Goal: Task Accomplishment & Management: Use online tool/utility

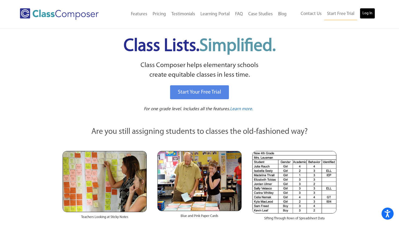
click at [370, 15] on link "Log In" at bounding box center [367, 13] width 15 height 11
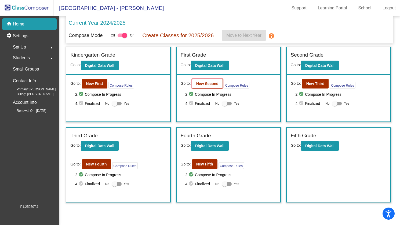
click at [211, 82] on b "New Second" at bounding box center [207, 84] width 22 height 4
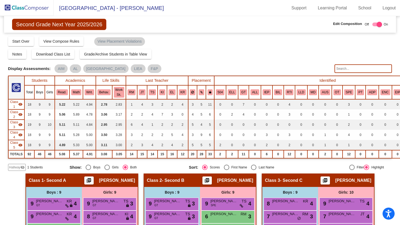
click at [343, 69] on input "text" at bounding box center [364, 68] width 58 height 9
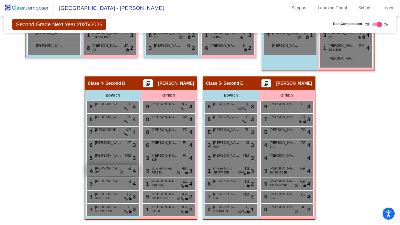
click at [114, 170] on div "4 Antonio Saavedra RTI KI lock do_not_disturb_alt 4" at bounding box center [112, 171] width 51 height 11
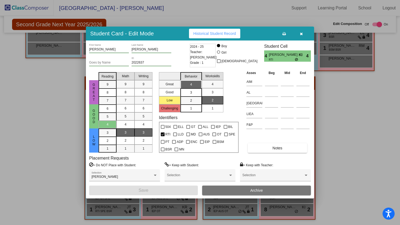
click at [302, 32] on icon "button" at bounding box center [301, 34] width 3 height 4
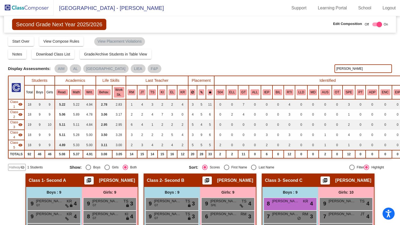
click at [346, 67] on input "james" at bounding box center [364, 68] width 58 height 9
type input "j"
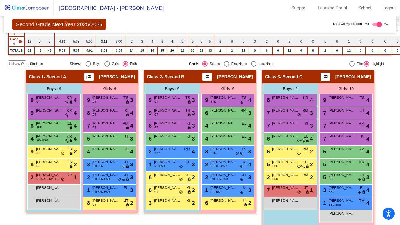
scroll to position [103, 0]
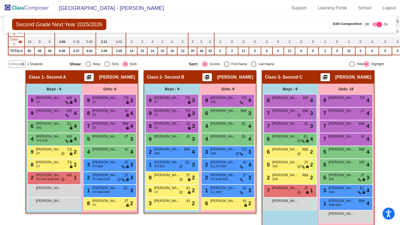
click at [41, 8] on img at bounding box center [27, 8] width 54 height 16
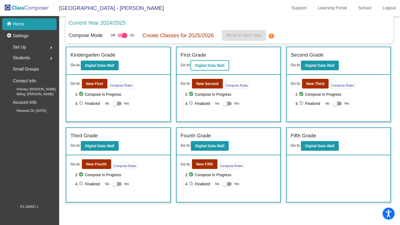
click at [221, 63] on button "Digital Data Wall" at bounding box center [210, 66] width 38 height 10
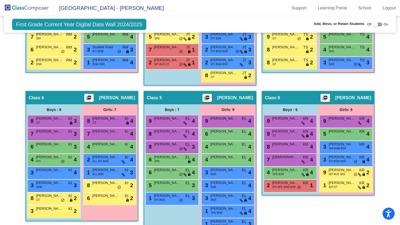
scroll to position [247, 0]
